Goal: Transaction & Acquisition: Obtain resource

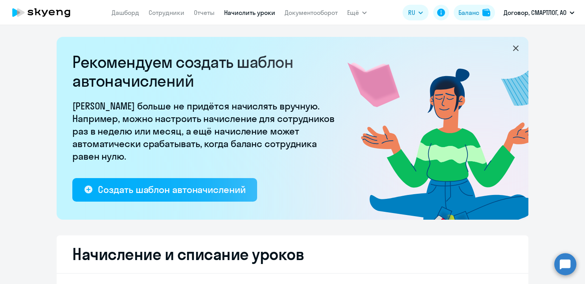
select select "10"
click at [196, 15] on link "Отчеты" at bounding box center [204, 13] width 21 height 8
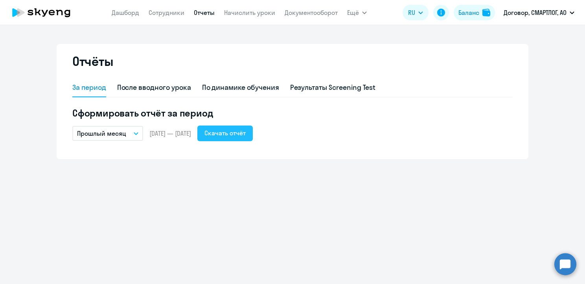
click at [246, 134] on div "Скачать отчёт" at bounding box center [224, 132] width 41 height 9
click at [135, 134] on icon "button" at bounding box center [136, 134] width 4 height 2
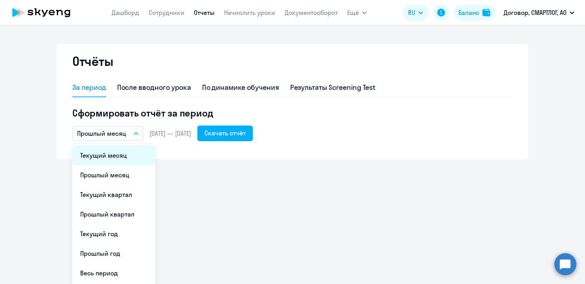
click at [116, 156] on li "Текущий месяц" at bounding box center [113, 156] width 83 height 20
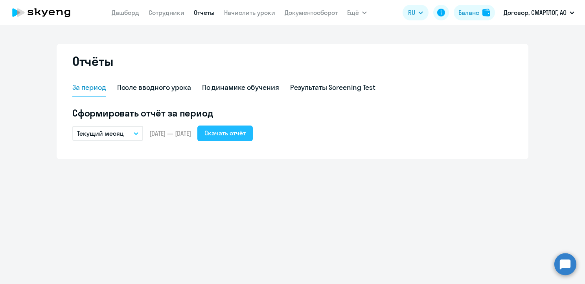
click at [242, 135] on div "Скачать отчёт" at bounding box center [224, 132] width 41 height 9
click at [166, 15] on link "Сотрудники" at bounding box center [167, 13] width 36 height 8
select select "30"
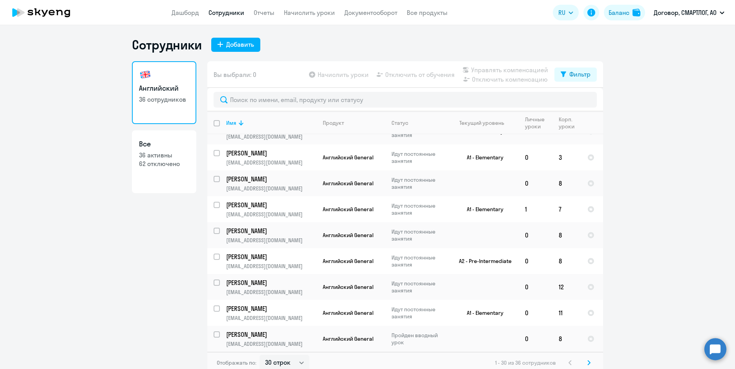
scroll to position [5, 0]
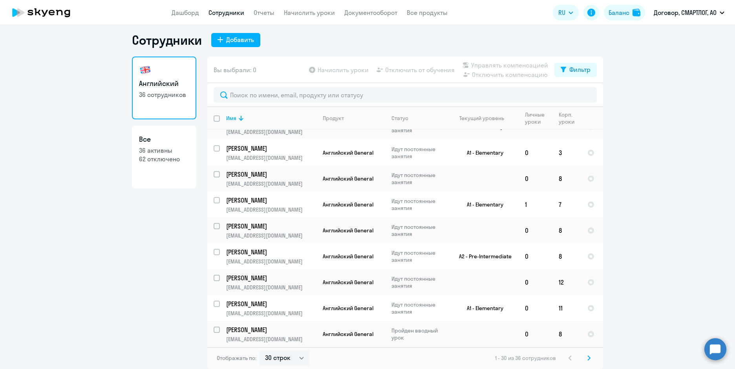
drag, startPoint x: 588, startPoint y: 359, endPoint x: 583, endPoint y: 356, distance: 5.5
click at [584, 284] on icon at bounding box center [589, 359] width 3 height 6
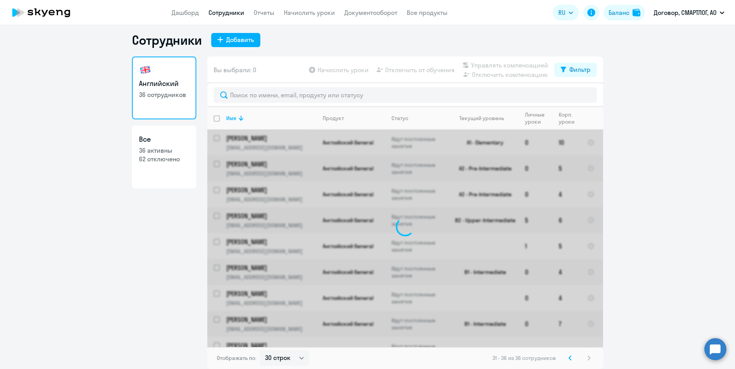
scroll to position [0, 0]
